Goal: Transaction & Acquisition: Purchase product/service

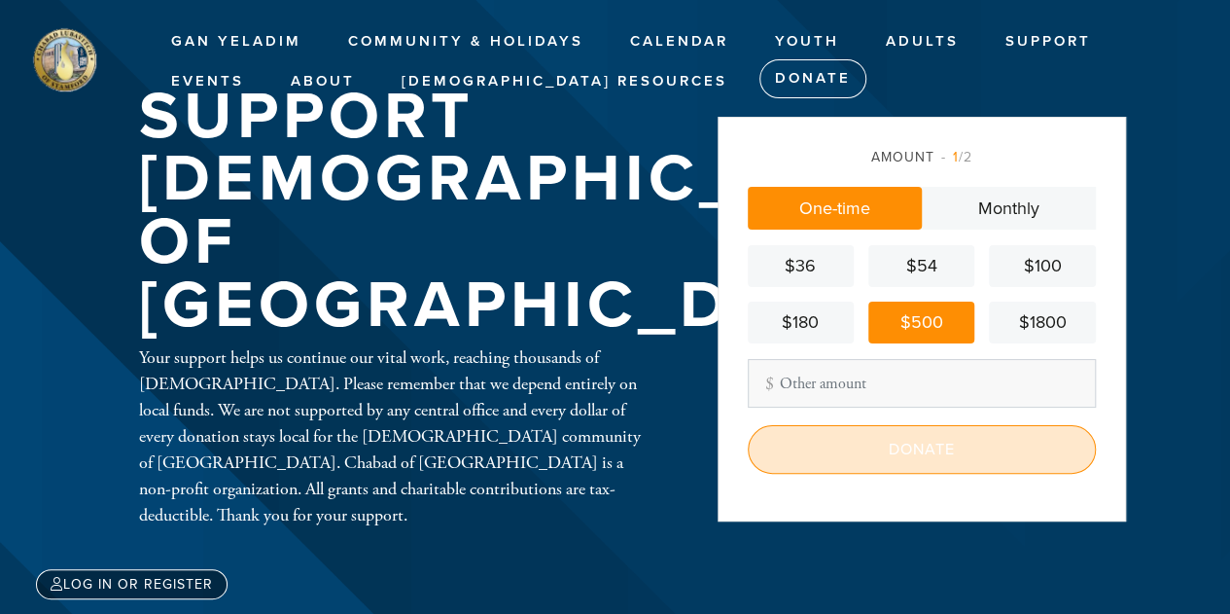
click at [924, 462] on input "Donate" at bounding box center [922, 449] width 348 height 49
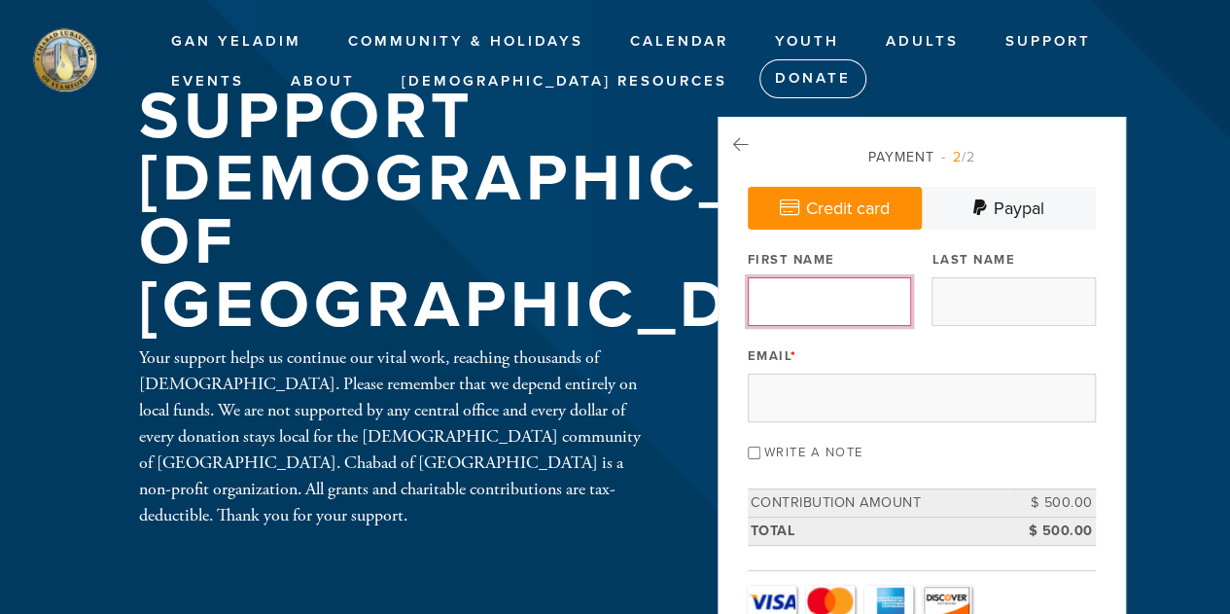
click at [840, 287] on input "First Name" at bounding box center [829, 301] width 163 height 49
type input "[PERSON_NAME]"
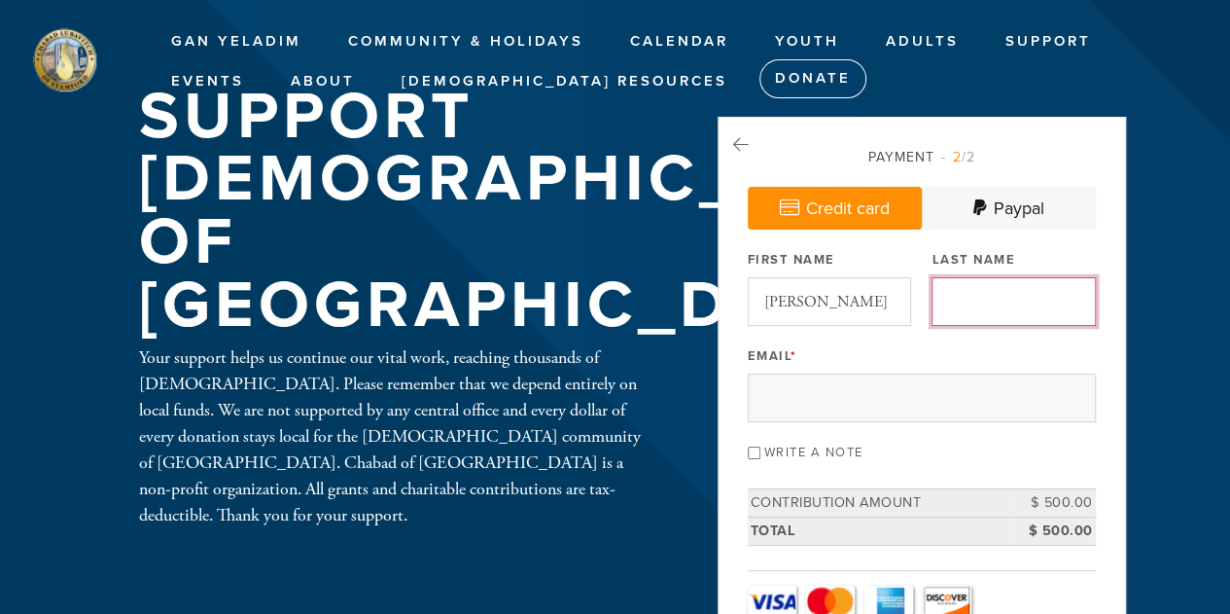
type input "Lehew"
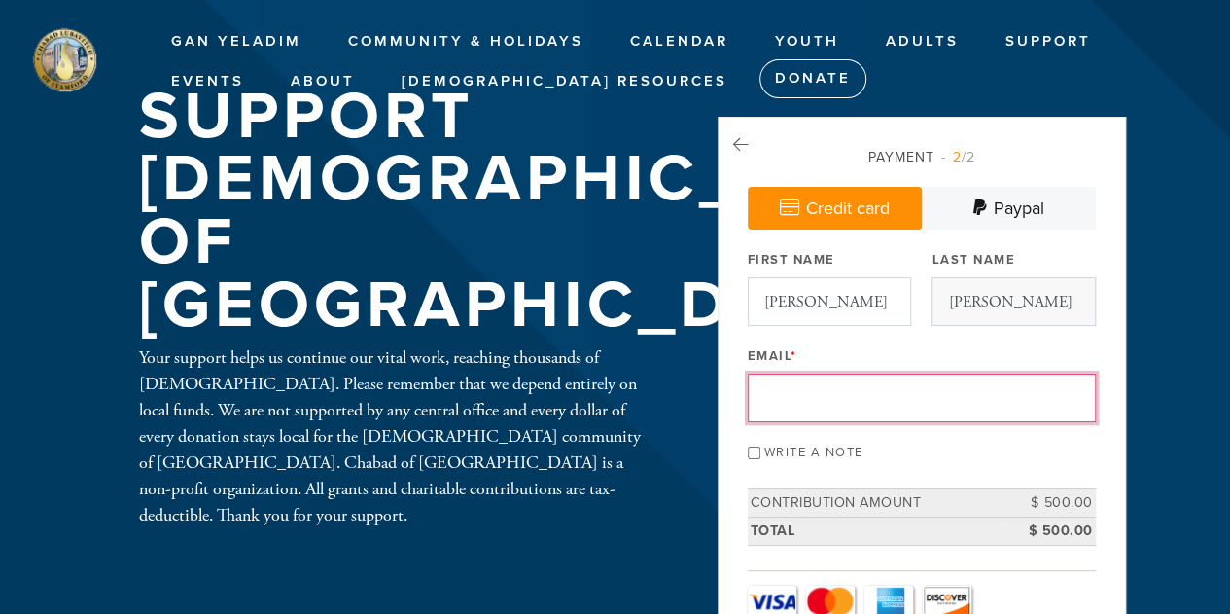
type input "alcovestudio@hotmail.com"
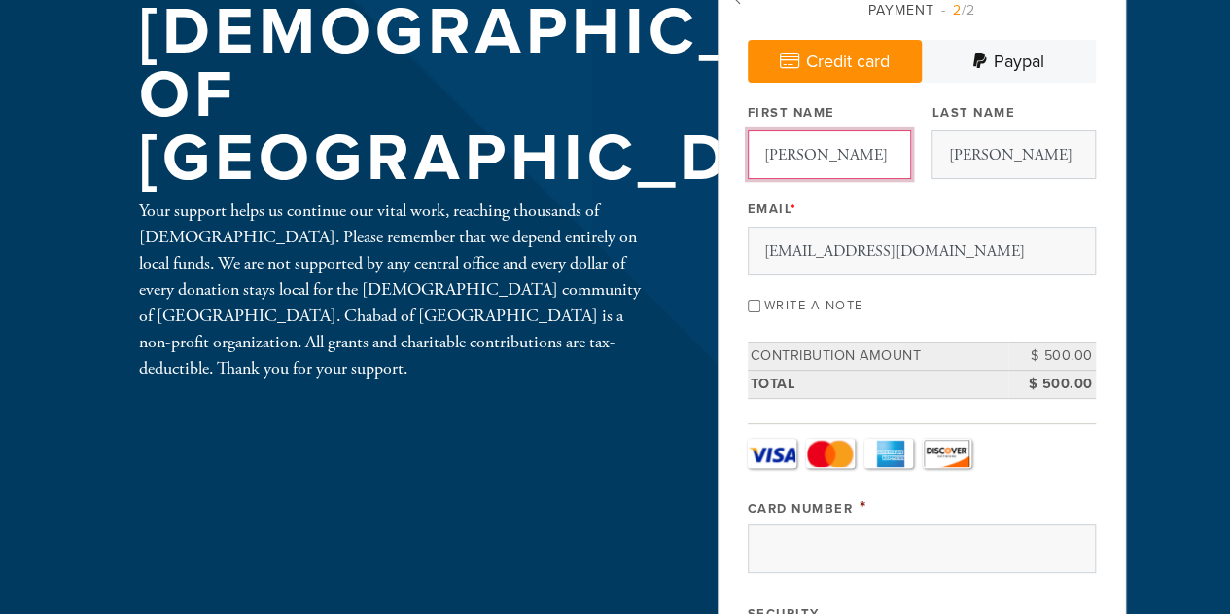
scroll to position [152, 0]
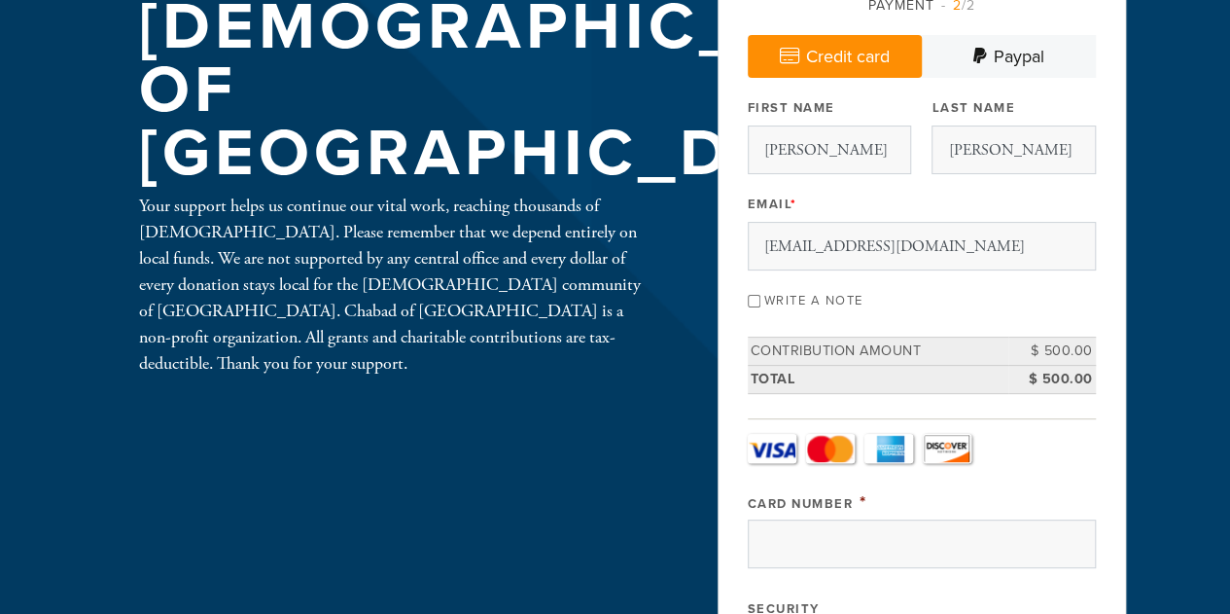
click at [757, 295] on input "Write a note" at bounding box center [754, 301] width 13 height 13
checkbox input "true"
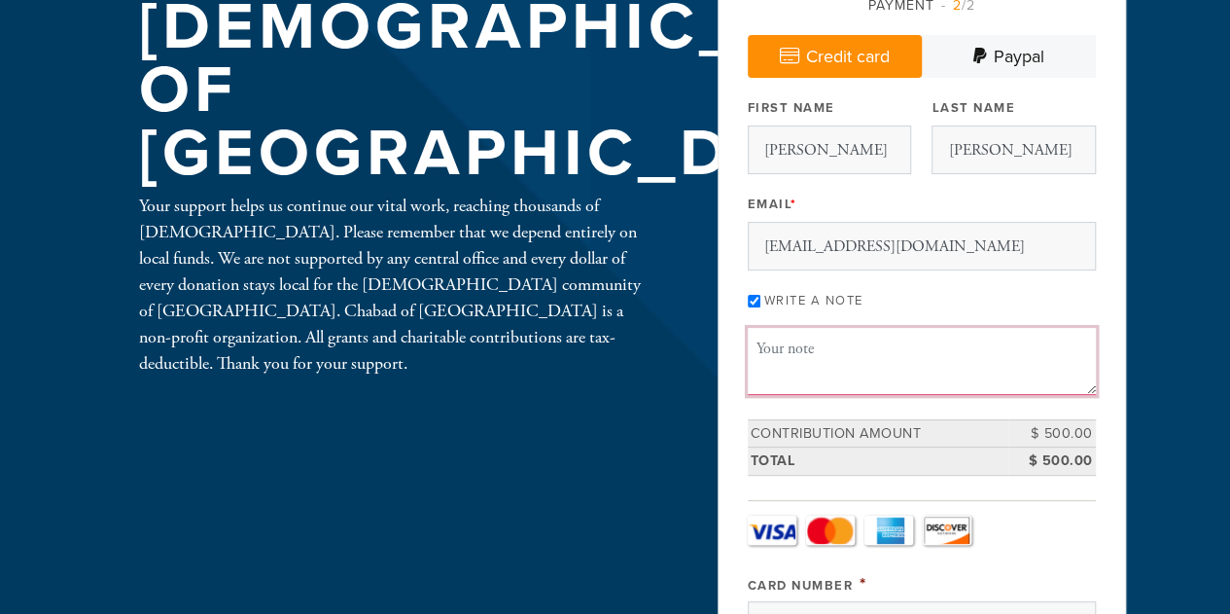
click at [795, 337] on textarea "Message or dedication" at bounding box center [922, 361] width 348 height 66
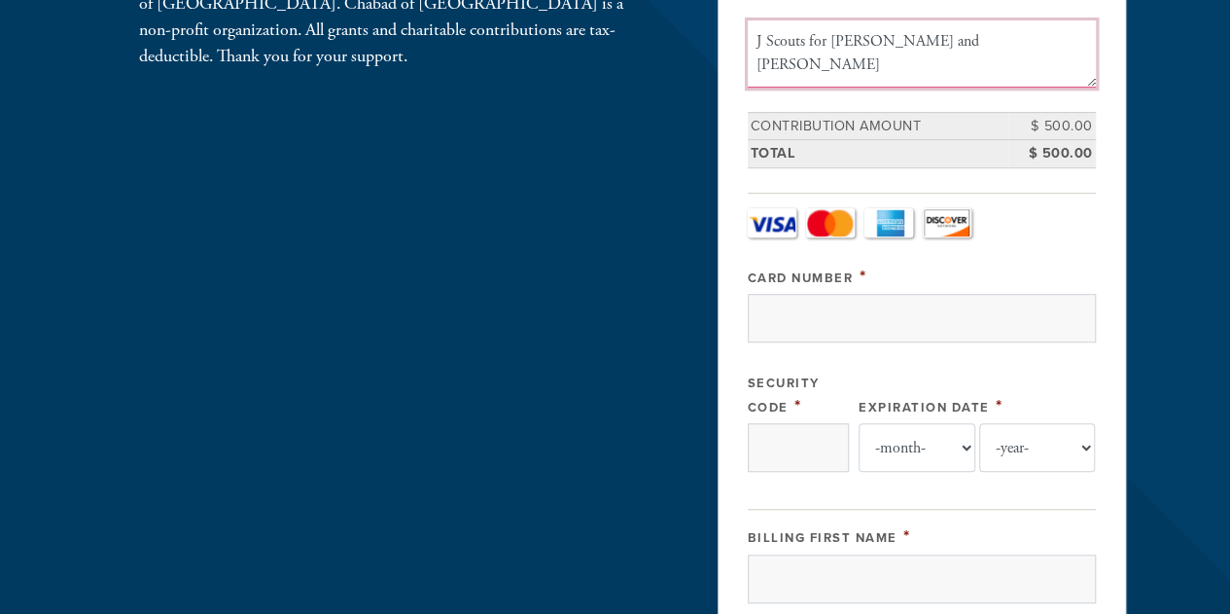
scroll to position [461, 0]
type textarea "J Scouts for Sylvie and Noah 2025-26 Thank you!"
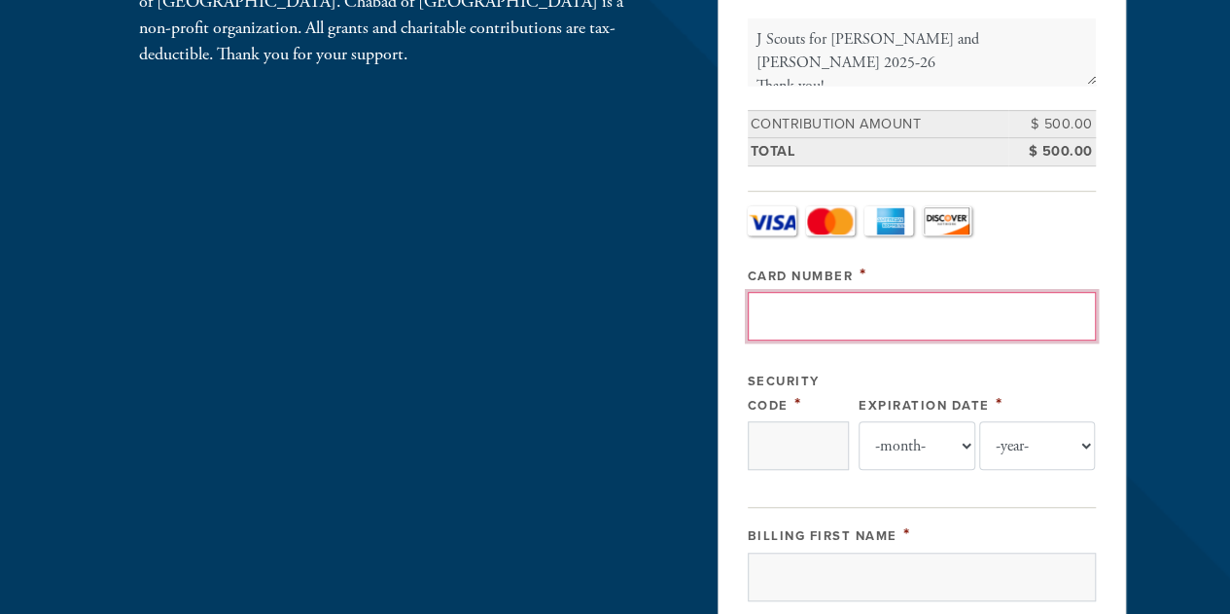
click at [842, 302] on input "Card Number" at bounding box center [922, 316] width 348 height 49
type input "372555012564004"
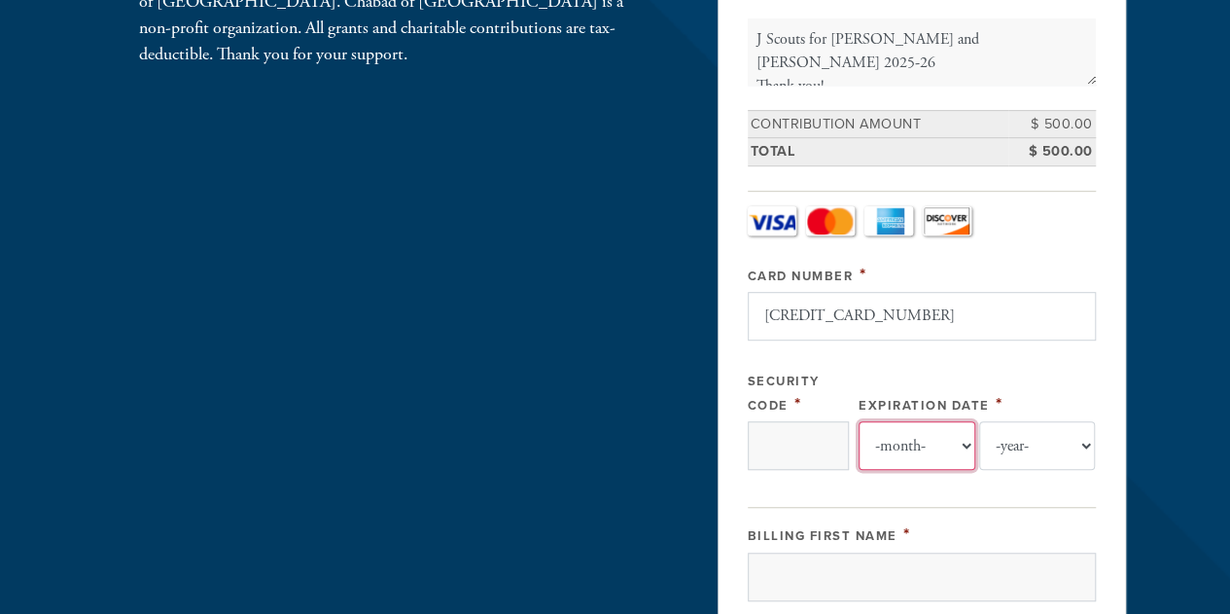
select select "10"
select select "2027"
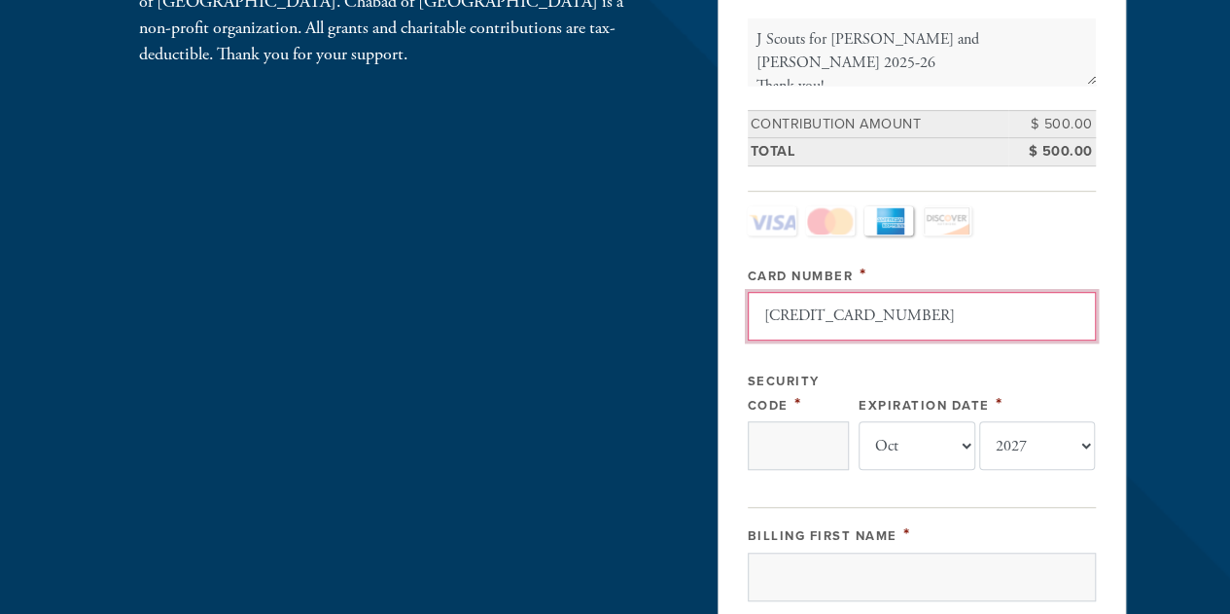
scroll to position [568, 0]
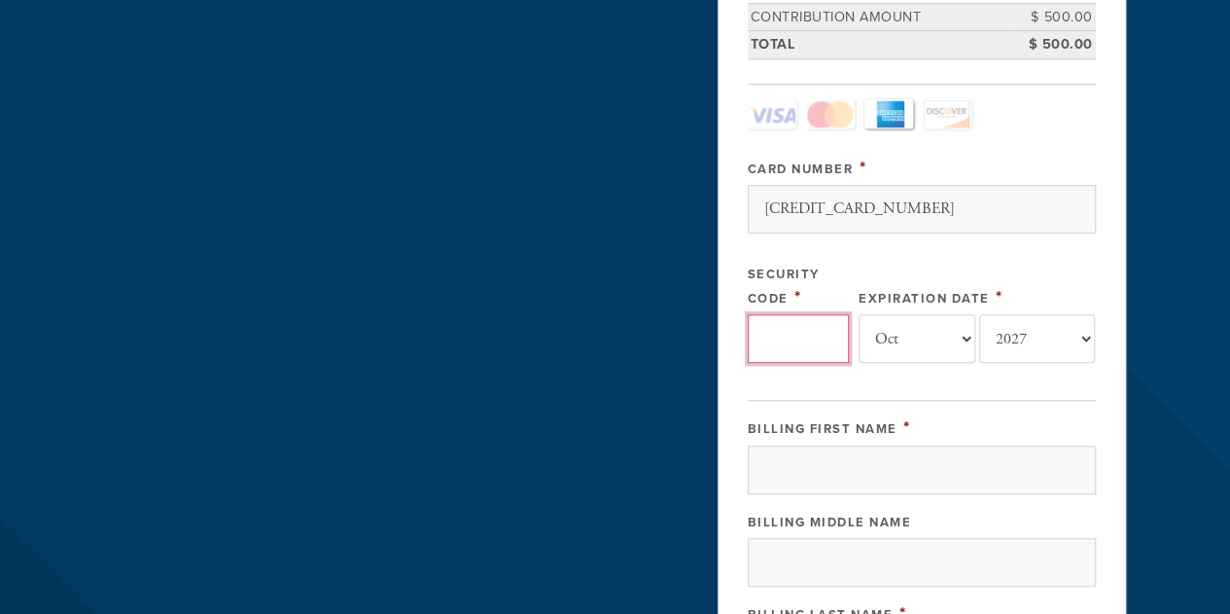
click at [827, 331] on input "Security Code" at bounding box center [798, 338] width 101 height 49
type input "9704"
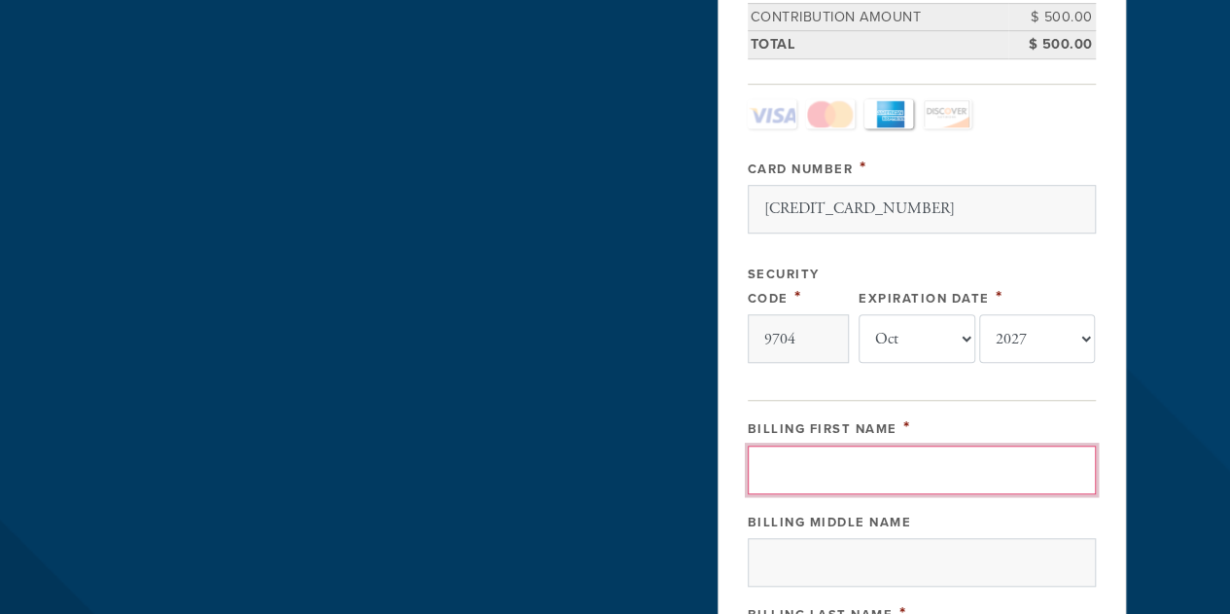
click at [838, 459] on input "Billing First Name" at bounding box center [922, 469] width 348 height 49
type input "Chris"
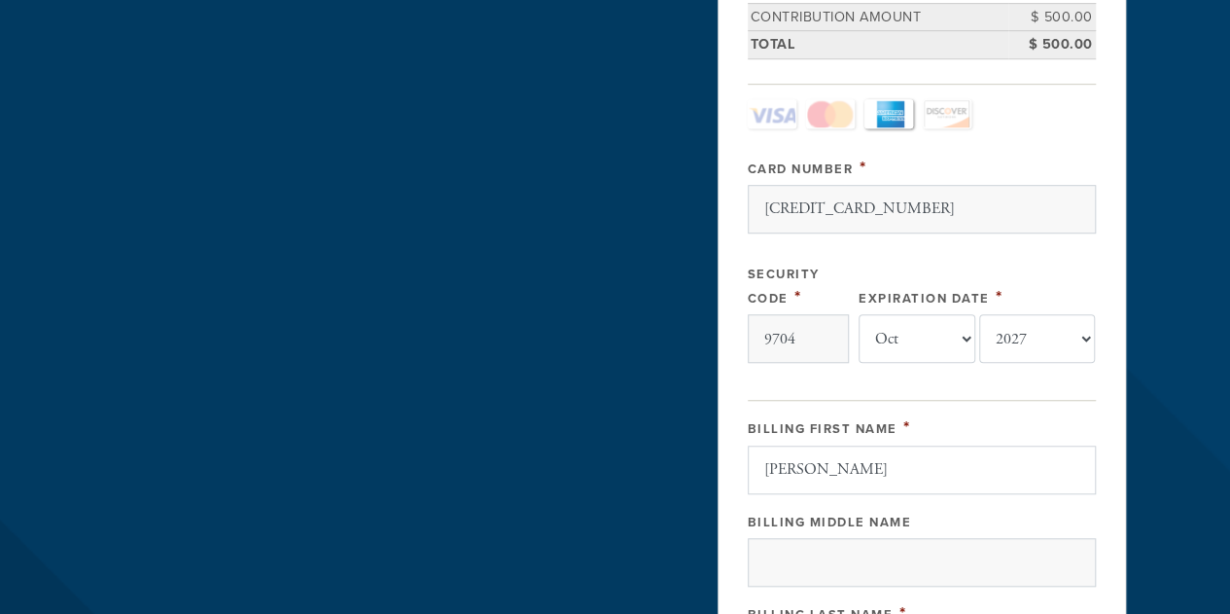
type input "Lehew"
type input "965 Shippan Ave Unit B"
type input "Stamford"
type input "06902"
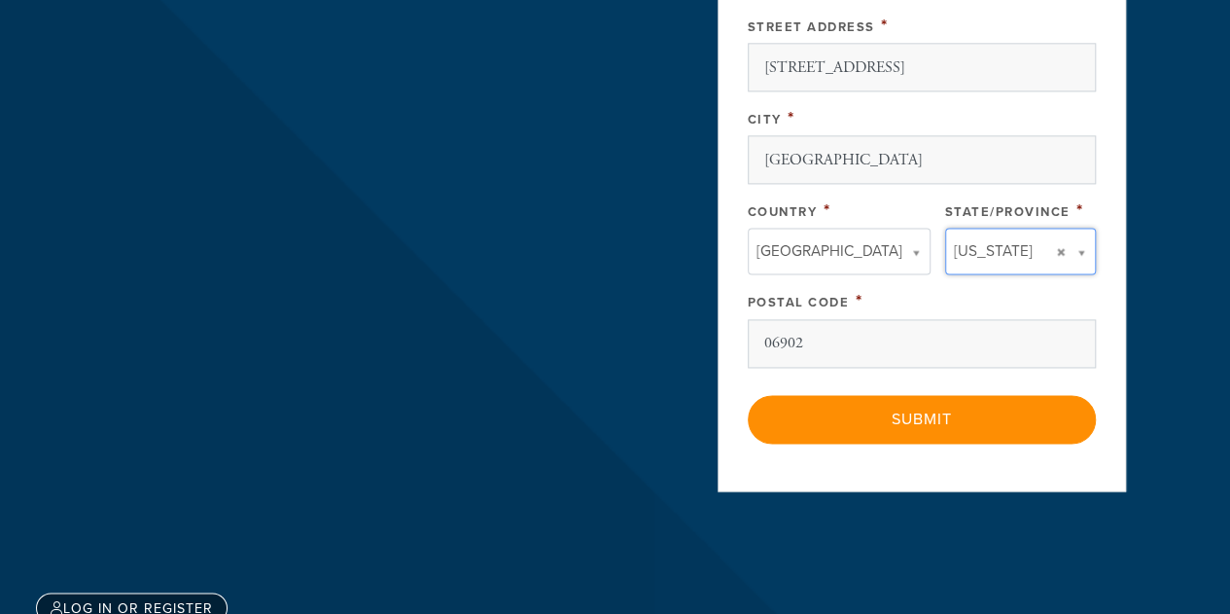
scroll to position [1255, 0]
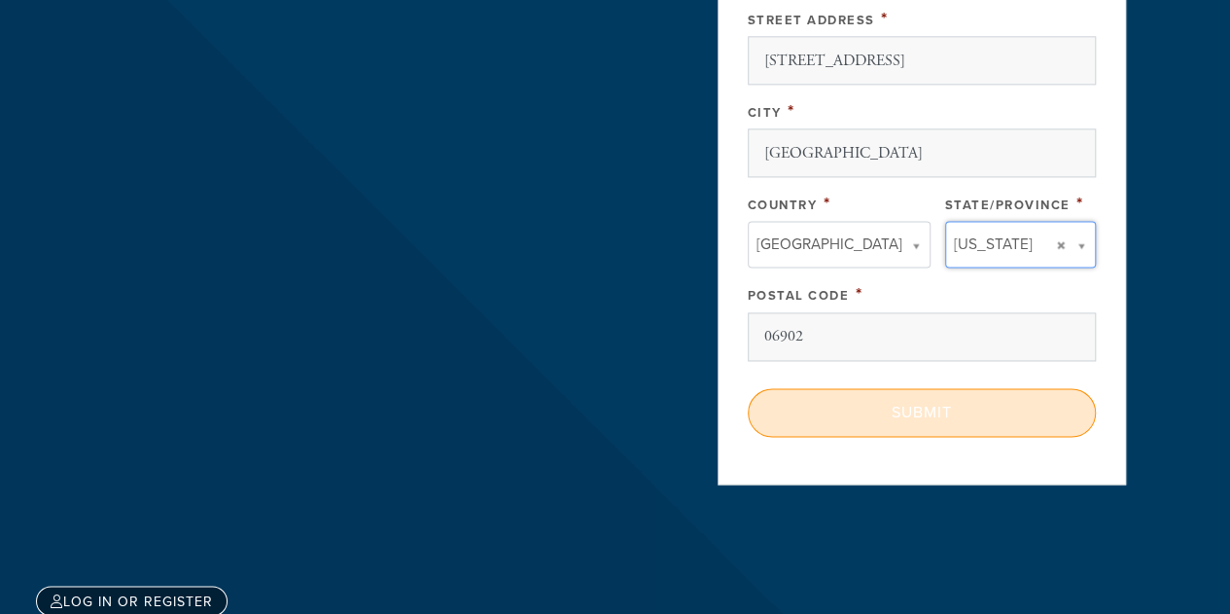
click at [915, 402] on input "Submit" at bounding box center [922, 412] width 348 height 49
